Goal: Task Accomplishment & Management: Use online tool/utility

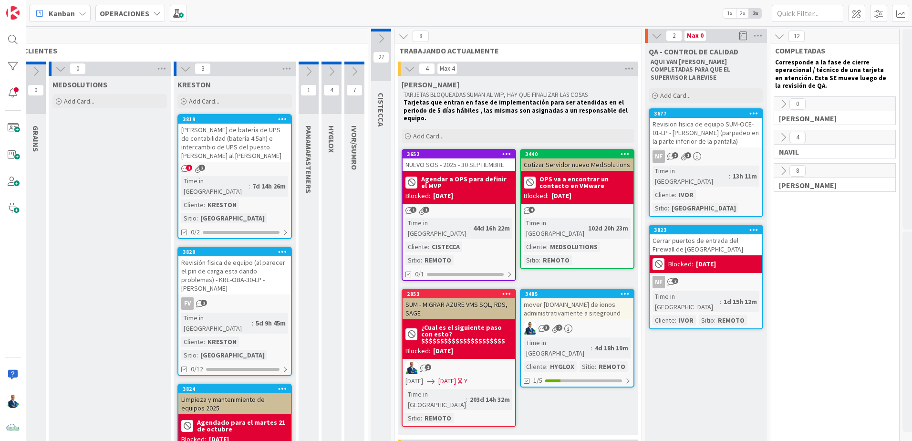
scroll to position [0, 125]
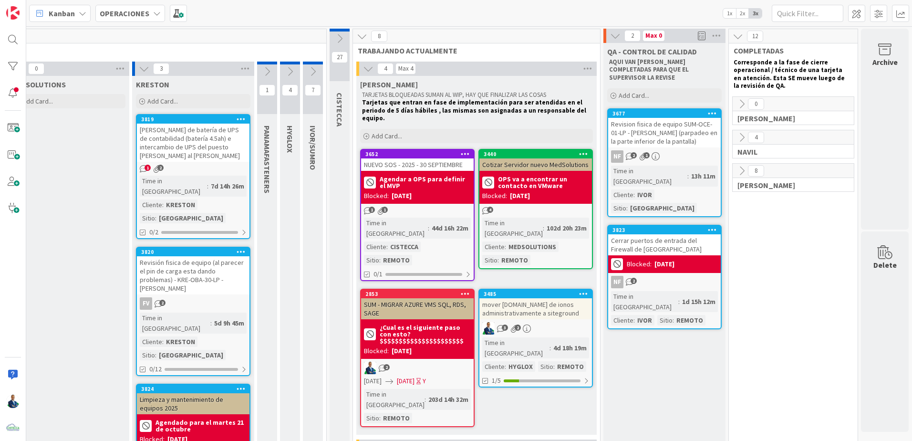
click at [897, 66] on div "Archive" at bounding box center [885, 129] width 48 height 201
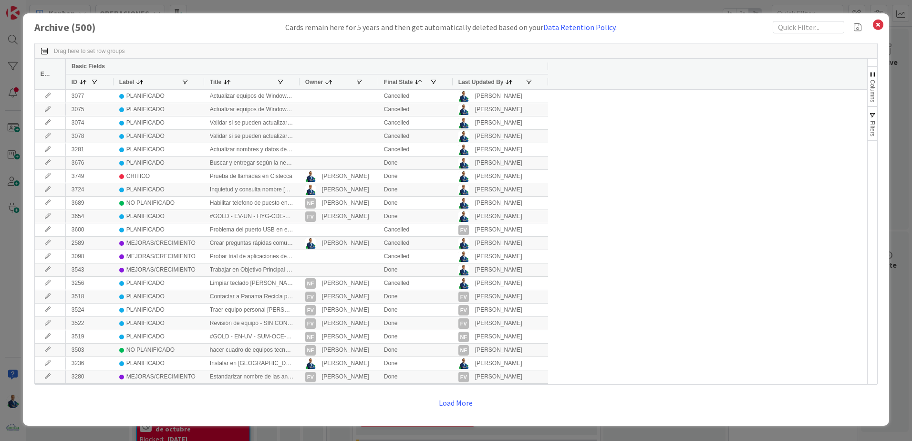
click at [874, 121] on span "Filters" at bounding box center [872, 129] width 7 height 16
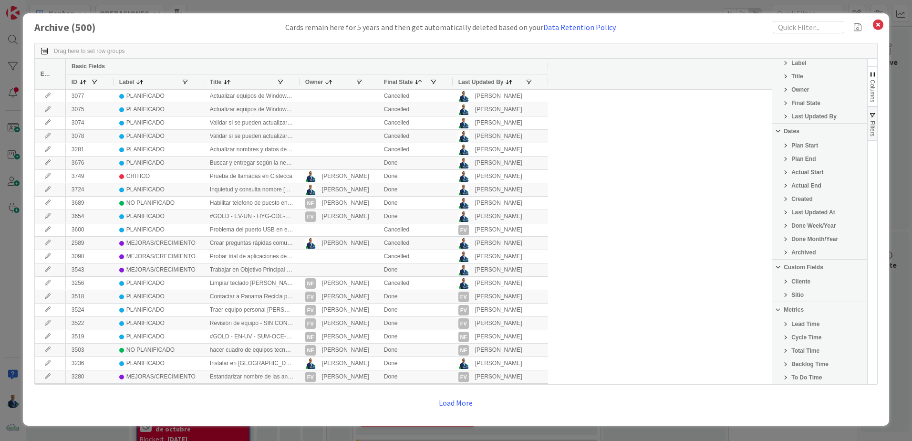
scroll to position [87, 0]
click at [788, 210] on span "Filter List 25 Filters" at bounding box center [785, 212] width 8 height 8
click at [855, 238] on input "Filter Value" at bounding box center [819, 238] width 95 height 9
click at [837, 238] on input "Filter Value" at bounding box center [819, 238] width 95 height 9
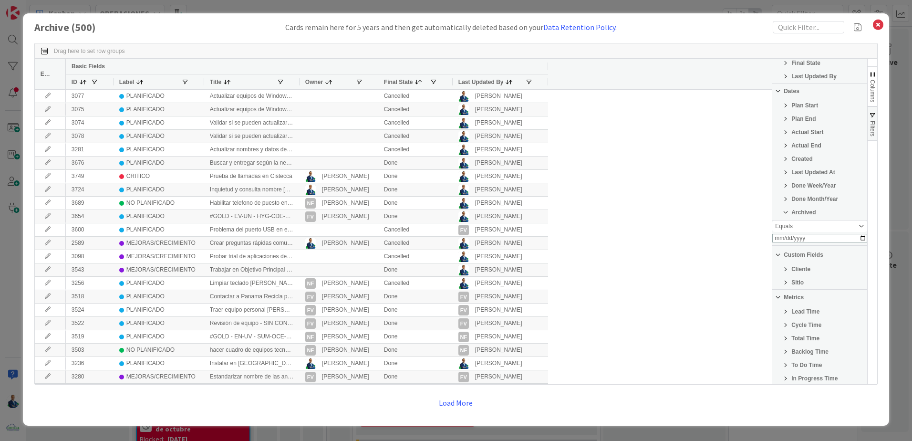
click at [782, 212] on span "Filter List 25 Filters" at bounding box center [785, 212] width 8 height 8
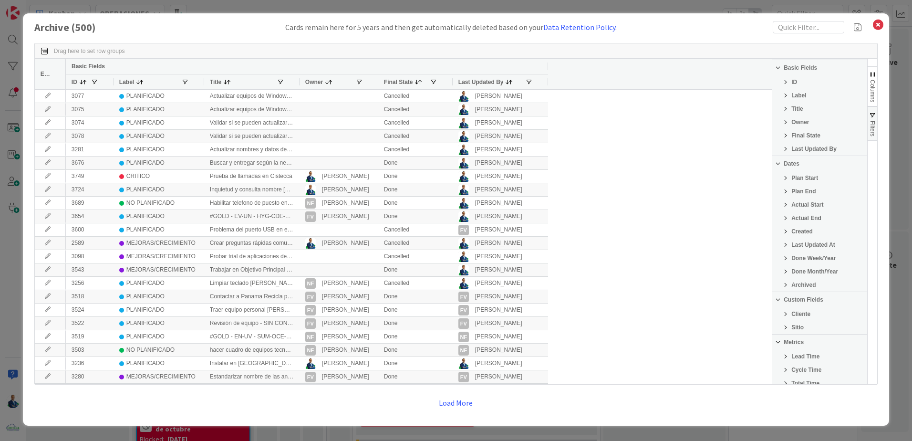
scroll to position [0, 0]
click at [873, 89] on span "Columns" at bounding box center [872, 91] width 7 height 22
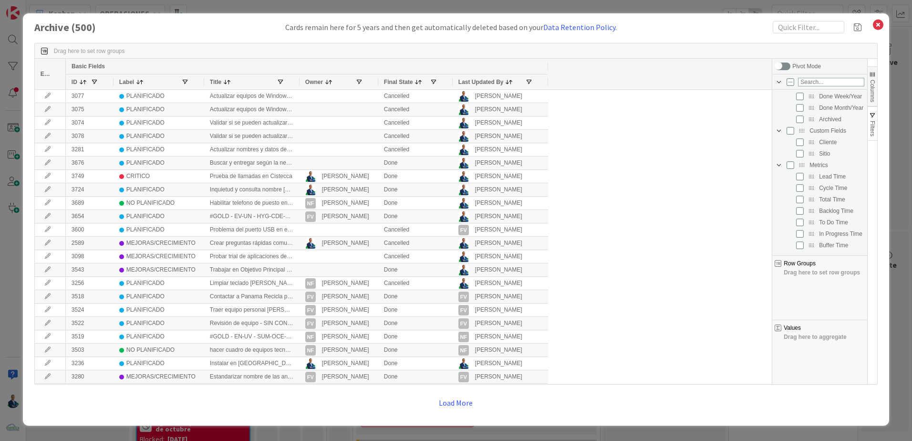
scroll to position [181, 0]
click at [799, 113] on input "Press SPACE to toggle visibility (hidden)" at bounding box center [800, 111] width 8 height 8
checkbox input "true"
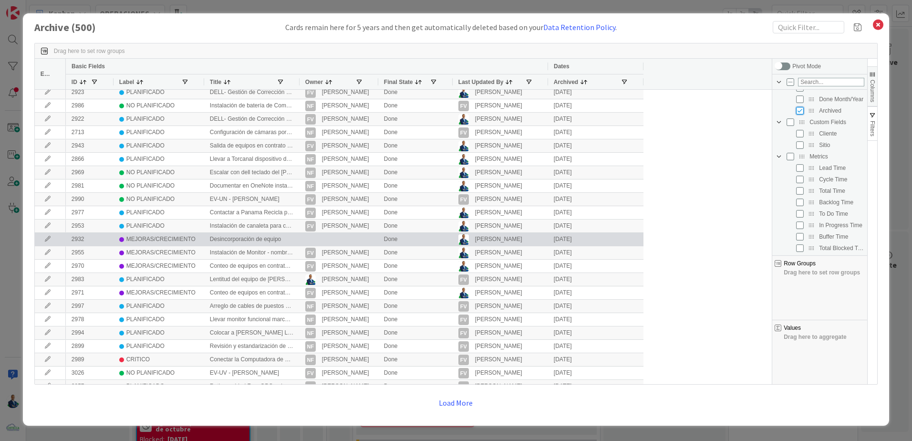
scroll to position [0, 0]
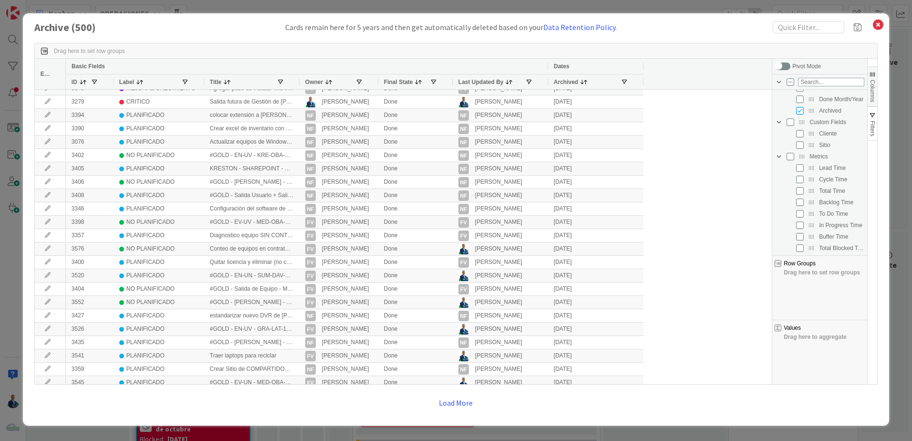
click at [872, 121] on span "Filters" at bounding box center [872, 129] width 7 height 16
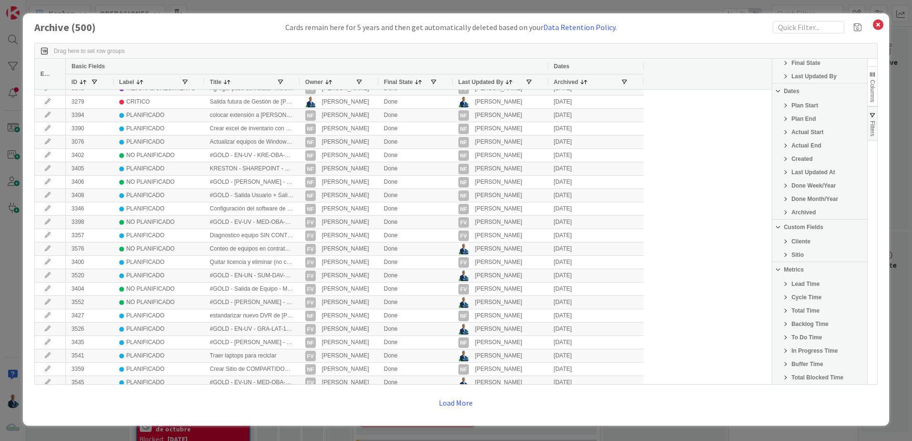
click at [785, 238] on span "Filter List 25 Filters" at bounding box center [785, 241] width 8 height 8
click at [779, 184] on input "Filter List" at bounding box center [779, 184] width 8 height 8
checkbox input "false"
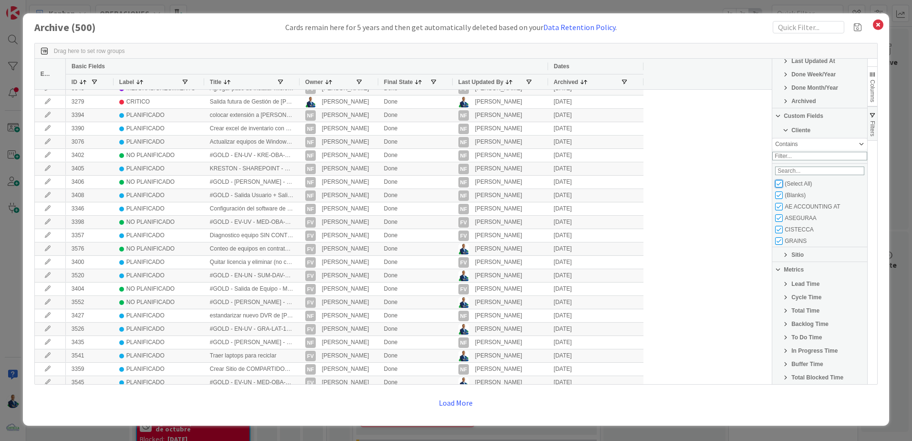
checkbox input "false"
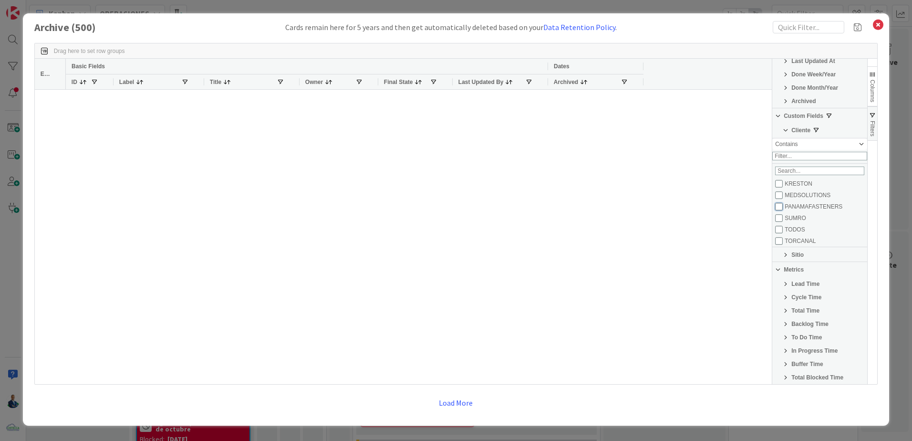
click at [778, 205] on input "Filter List" at bounding box center [779, 207] width 8 height 8
checkbox input "true"
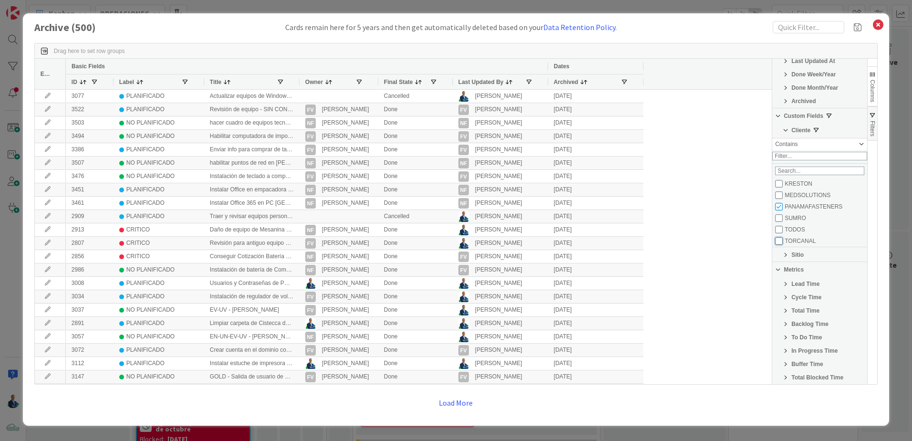
click at [780, 239] on input "Filter List" at bounding box center [779, 241] width 8 height 8
checkbox input "true"
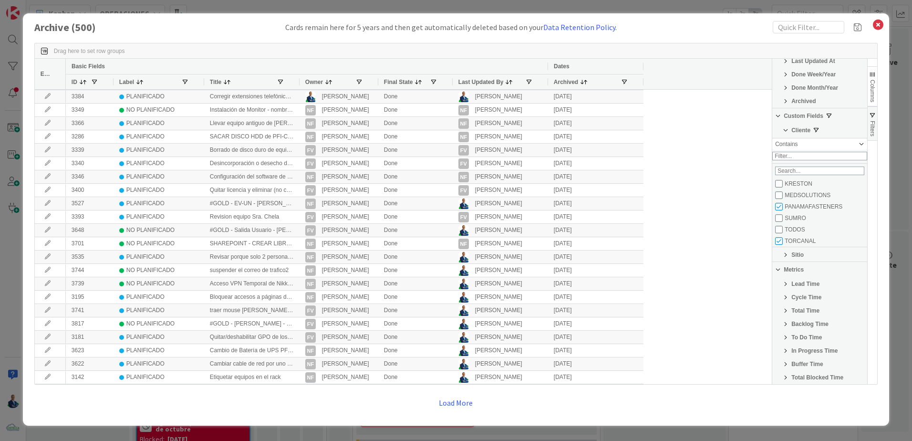
click at [464, 398] on button "Load More" at bounding box center [455, 402] width 46 height 17
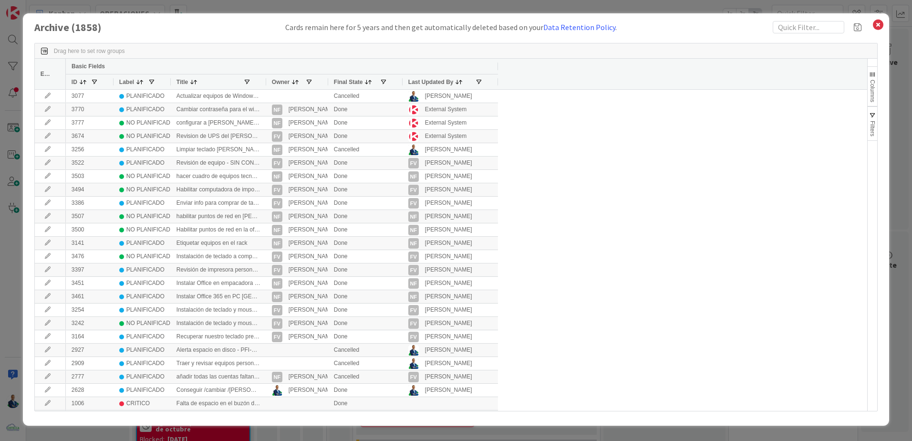
click at [873, 123] on span "Filters" at bounding box center [872, 129] width 7 height 16
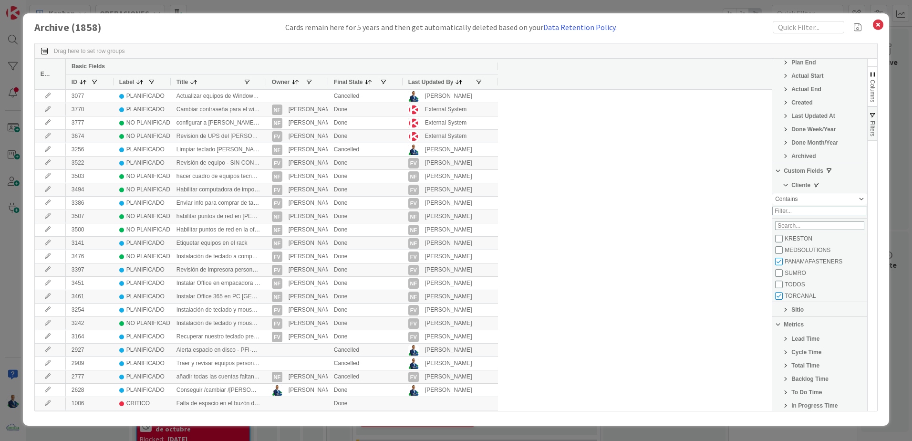
click at [870, 86] on span "Columns" at bounding box center [872, 91] width 7 height 22
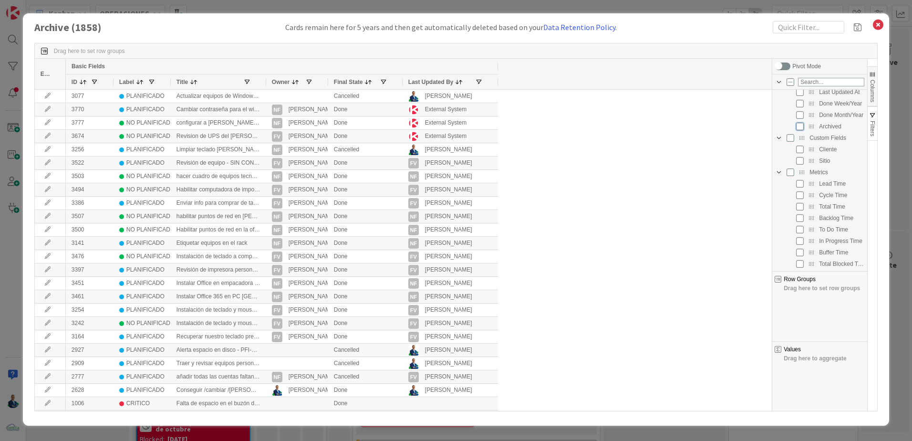
click at [800, 125] on input "Press SPACE to toggle visibility (hidden)" at bounding box center [800, 127] width 8 height 8
checkbox input "true"
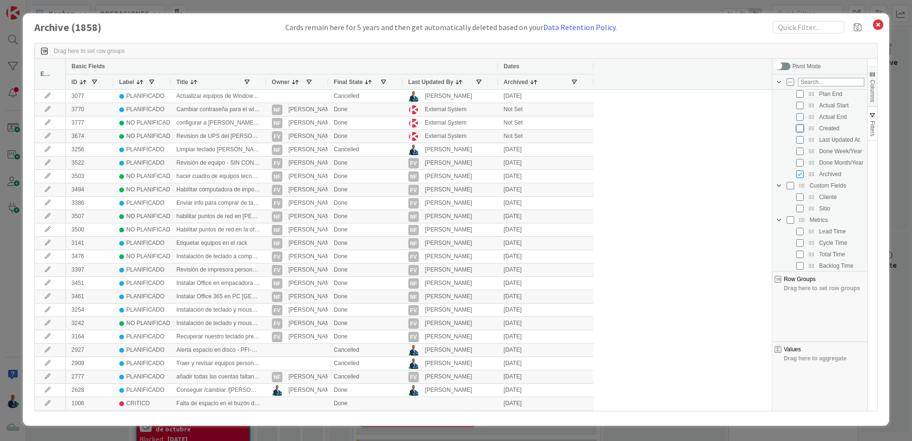
click at [799, 130] on input "Press SPACE to toggle visibility (hidden)" at bounding box center [800, 128] width 8 height 8
checkbox input "true"
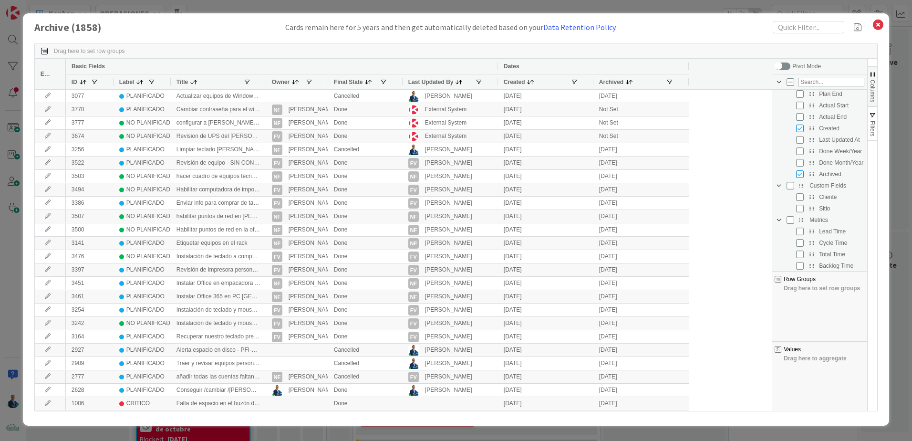
click at [625, 83] on span at bounding box center [629, 82] width 8 height 8
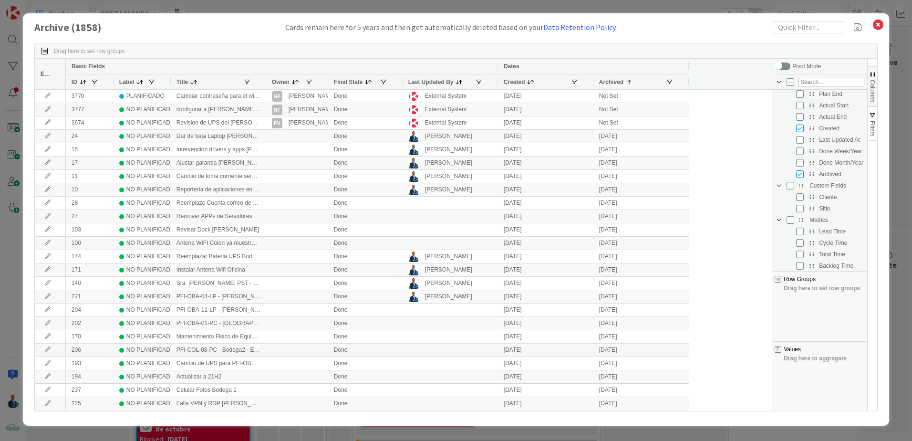
click at [46, 49] on span at bounding box center [45, 51] width 8 height 8
click at [872, 139] on button "Filters" at bounding box center [872, 123] width 10 height 34
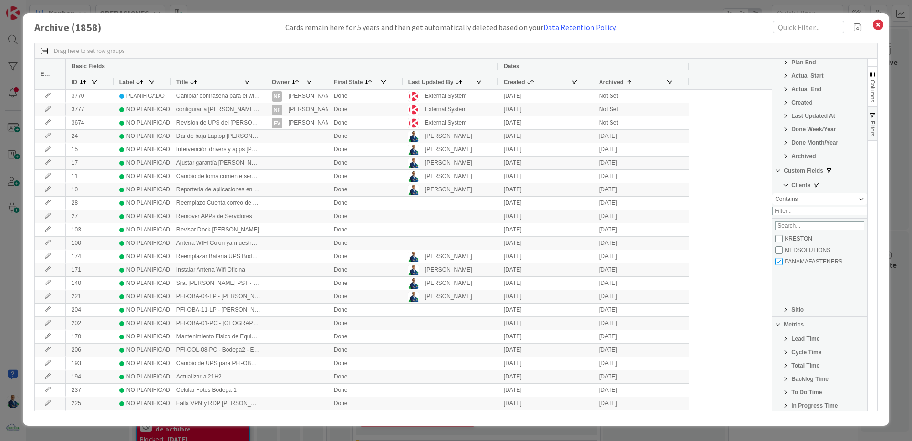
scroll to position [0, 0]
drag, startPoint x: 779, startPoint y: 242, endPoint x: 782, endPoint y: 258, distance: 16.1
click at [782, 258] on div "(Select All) (Blanks) AE ACCOUNTING AT ASEGURAA CISTECCA GRAINS HYGLOX" at bounding box center [819, 313] width 95 height 160
click at [781, 242] on input "Filter List" at bounding box center [779, 239] width 8 height 8
checkbox input "true"
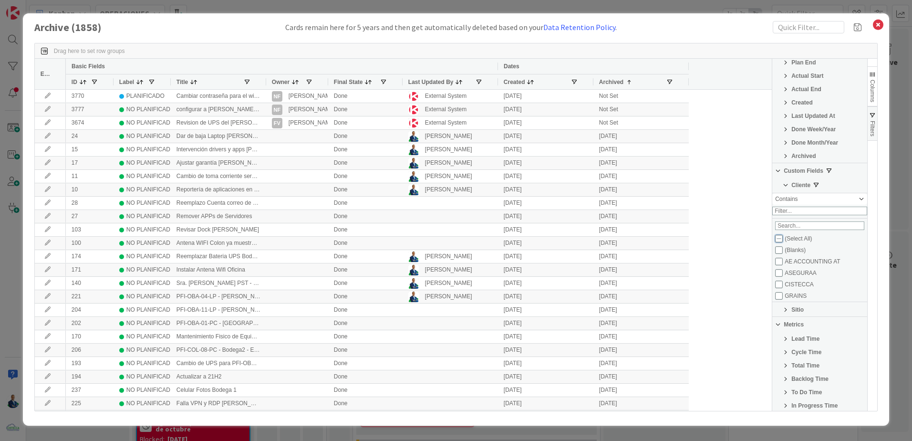
checkbox input "true"
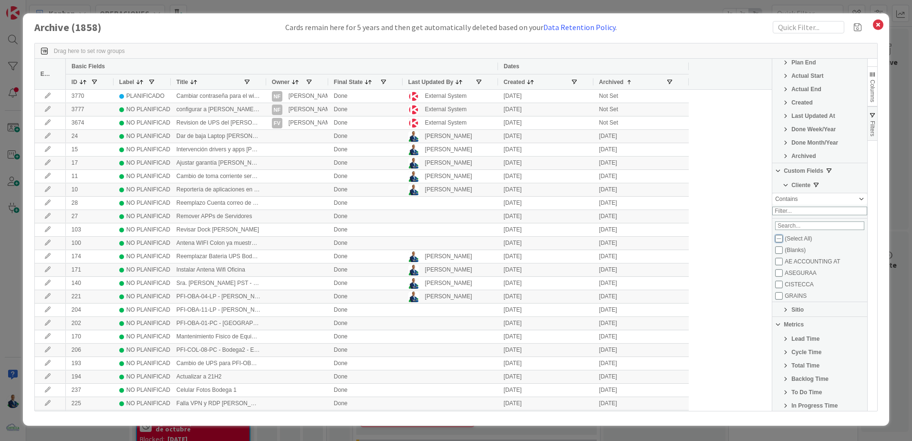
checkbox input "true"
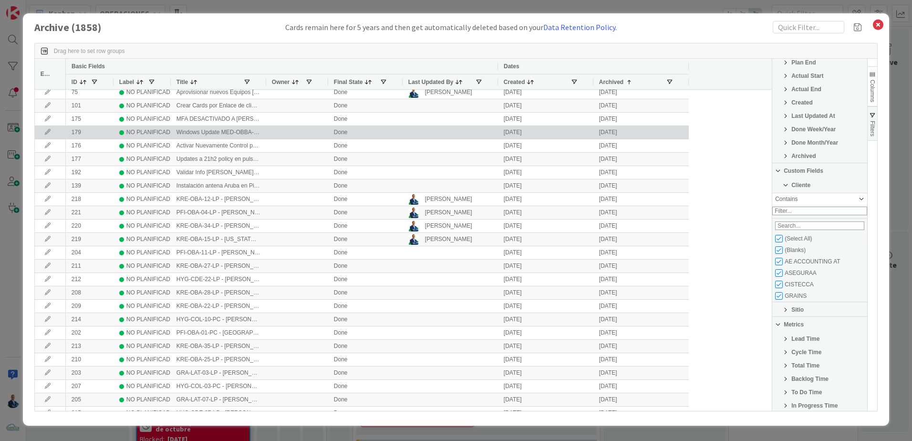
scroll to position [631, 0]
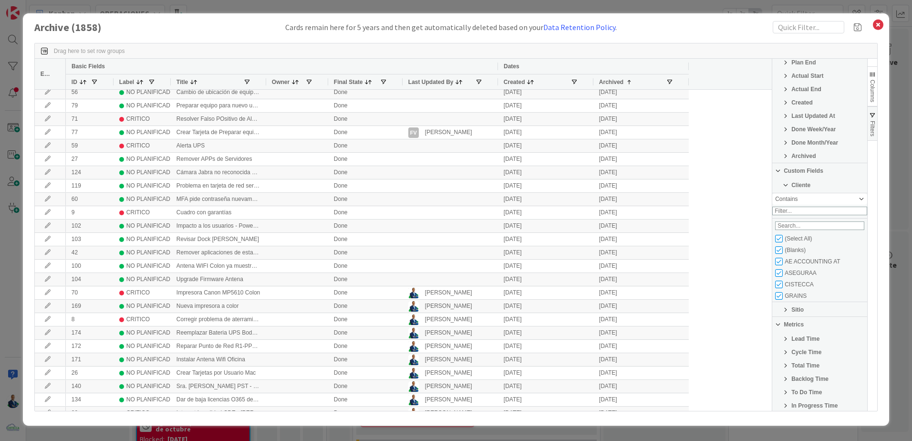
click at [528, 80] on span at bounding box center [530, 82] width 8 height 8
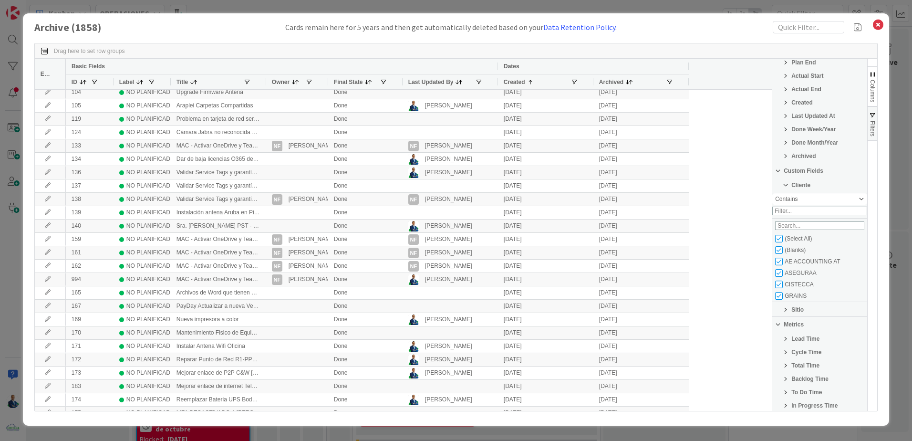
click at [627, 82] on span at bounding box center [629, 82] width 8 height 8
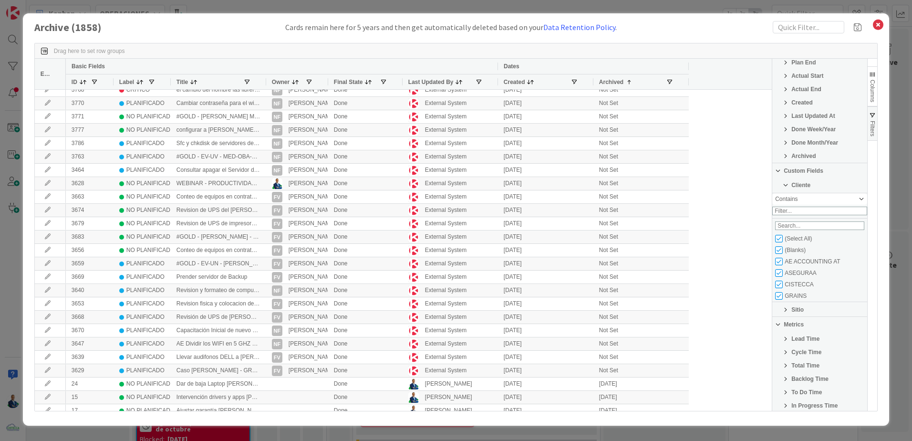
scroll to position [48, 0]
